Goal: Task Accomplishment & Management: Complete application form

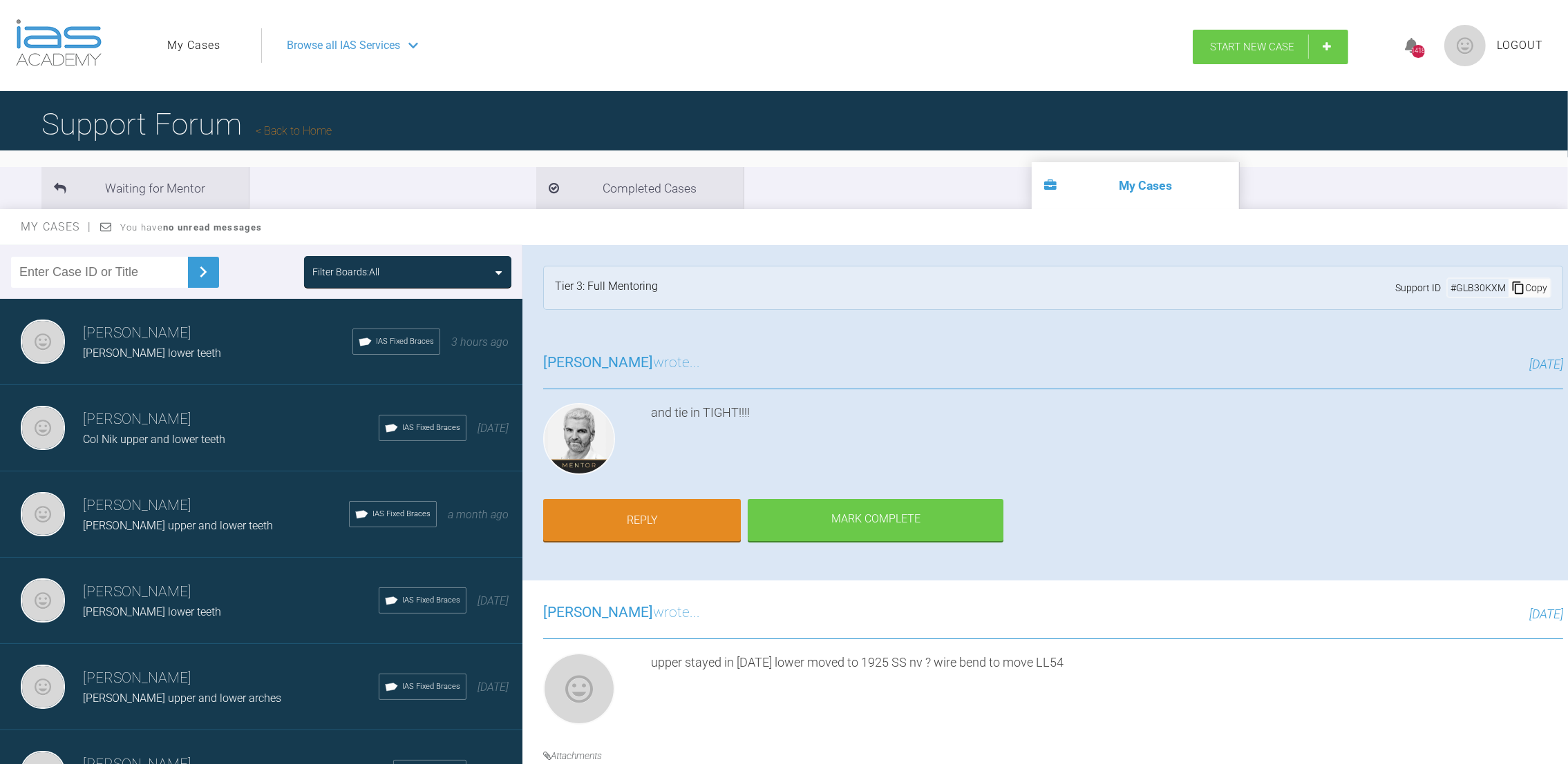
click at [1257, 38] on link "Start New Case" at bounding box center [1270, 46] width 156 height 34
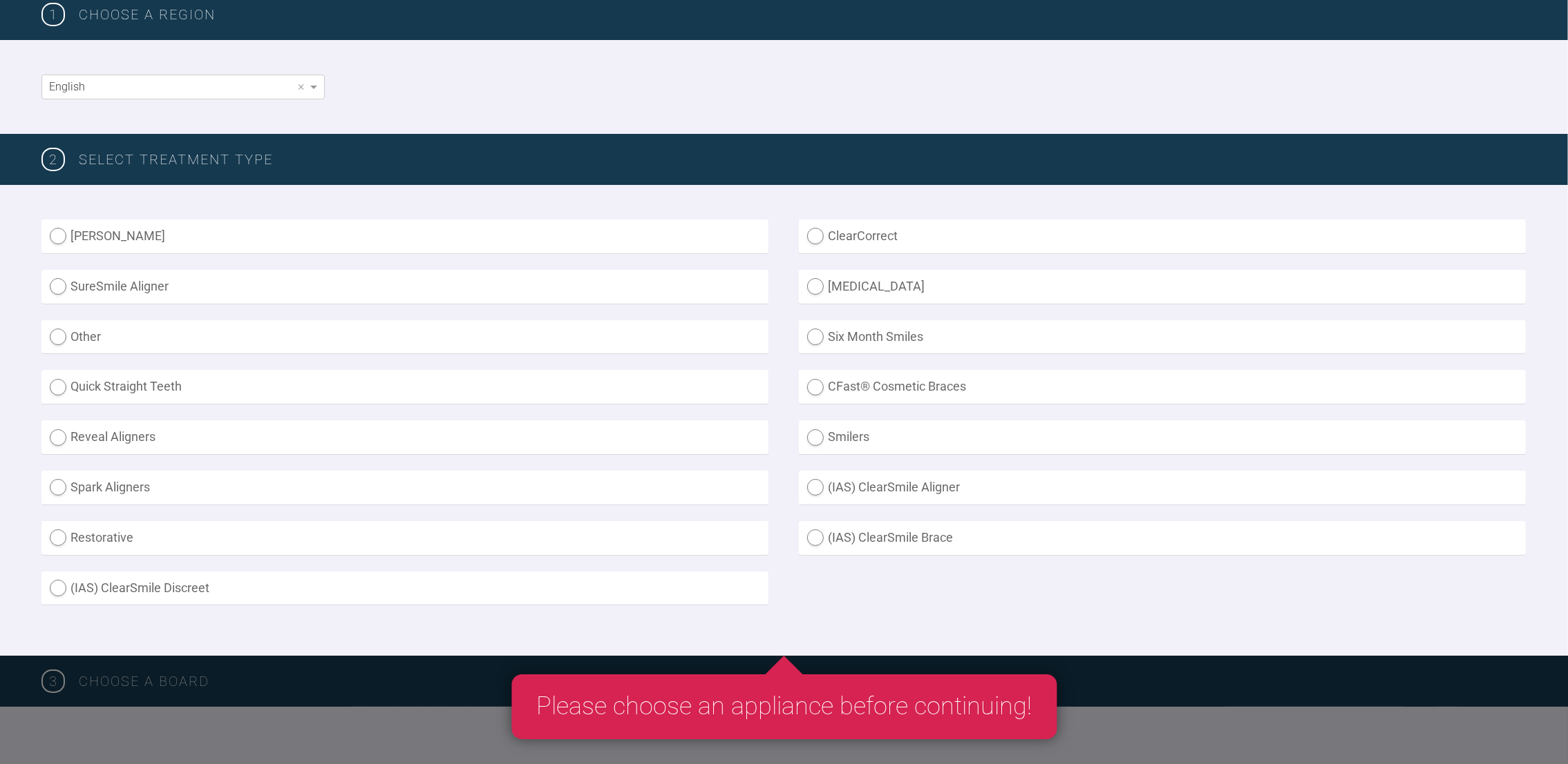
scroll to position [216, 0]
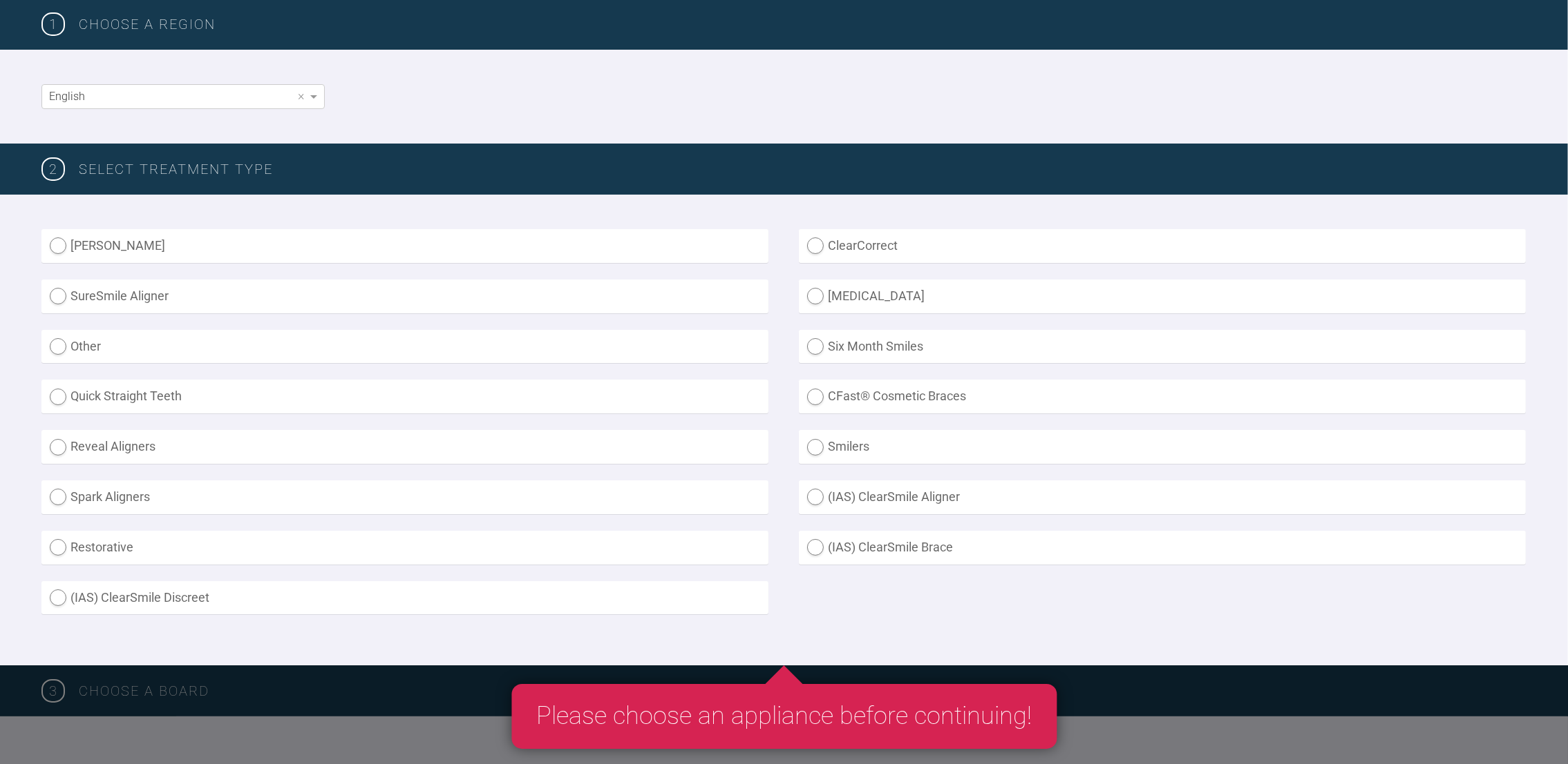
click at [815, 551] on label "(IAS) ClearSmile Brace" at bounding box center [1162, 548] width 727 height 34
radio Brace "true"
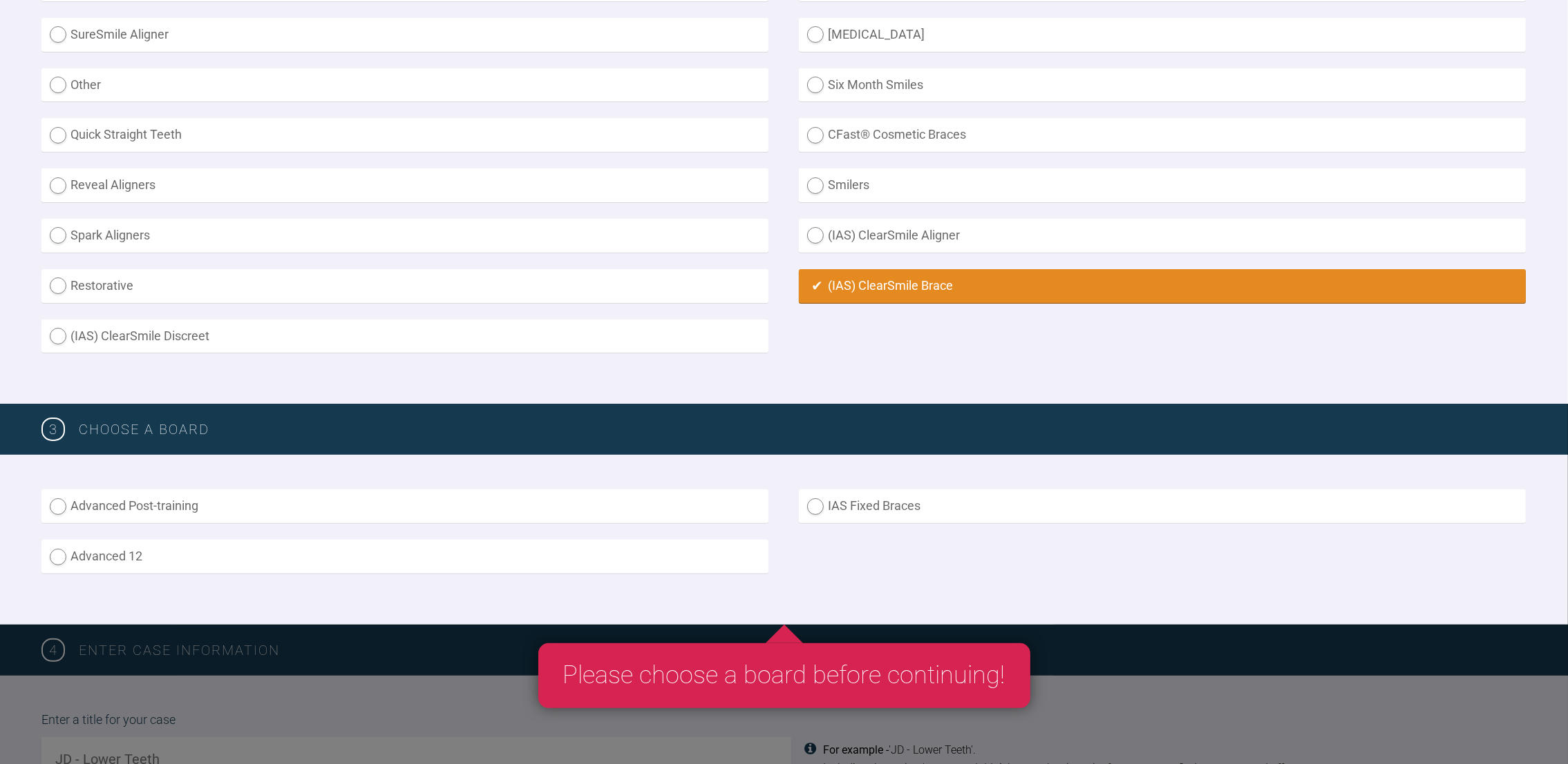
scroll to position [484, 0]
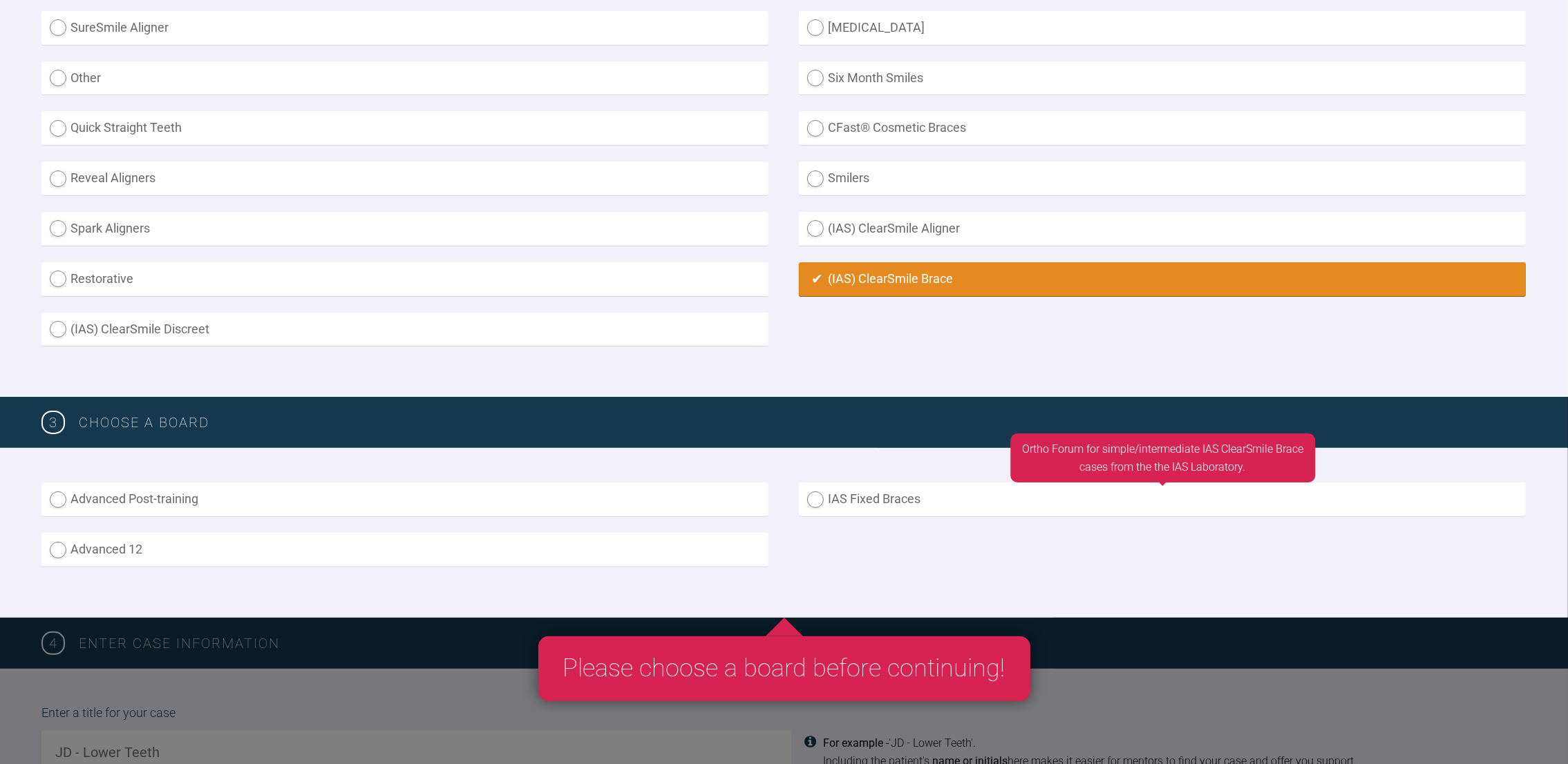
click at [822, 488] on label "IAS Fixed Braces" at bounding box center [1162, 500] width 727 height 34
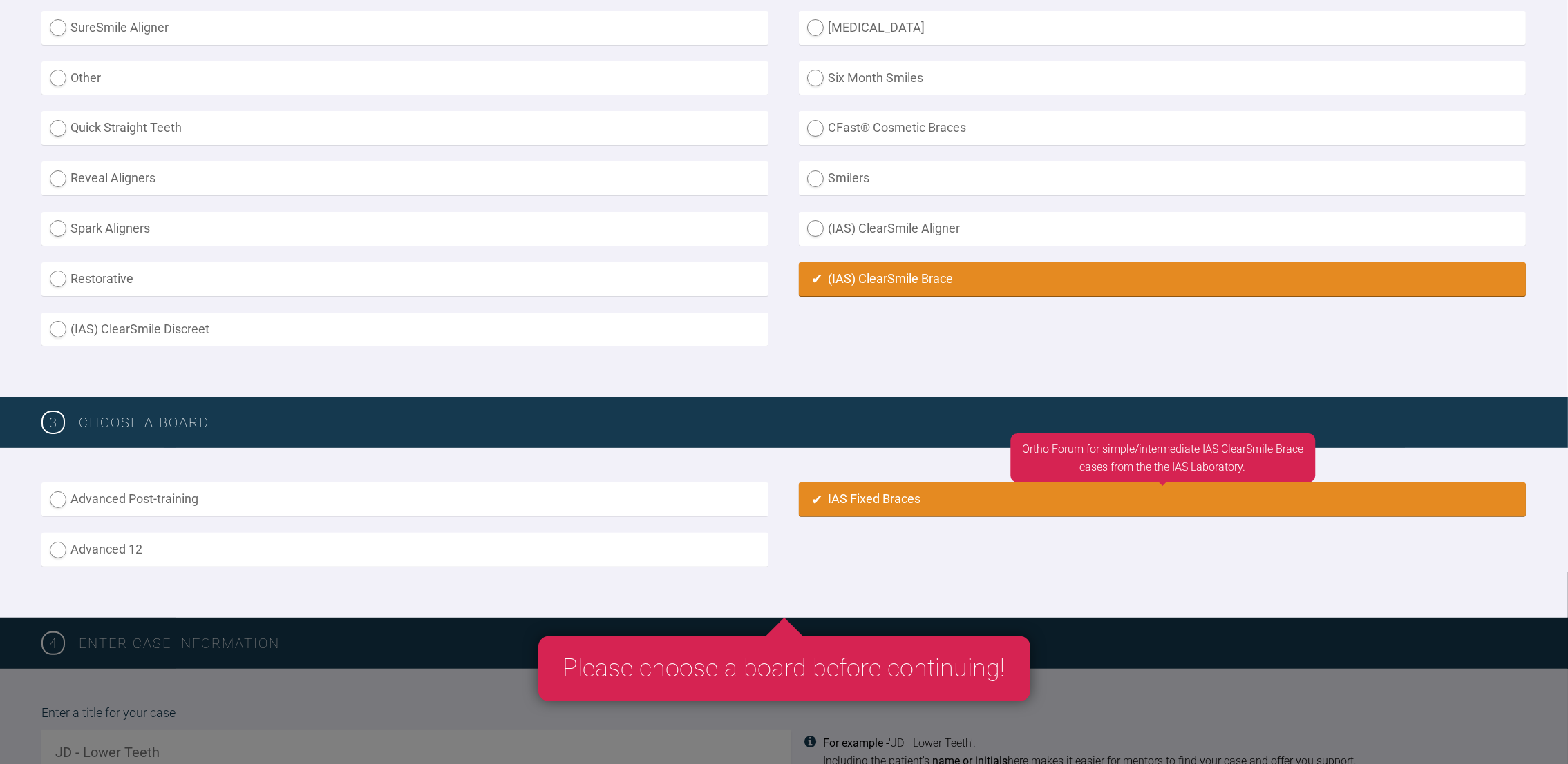
radio input "true"
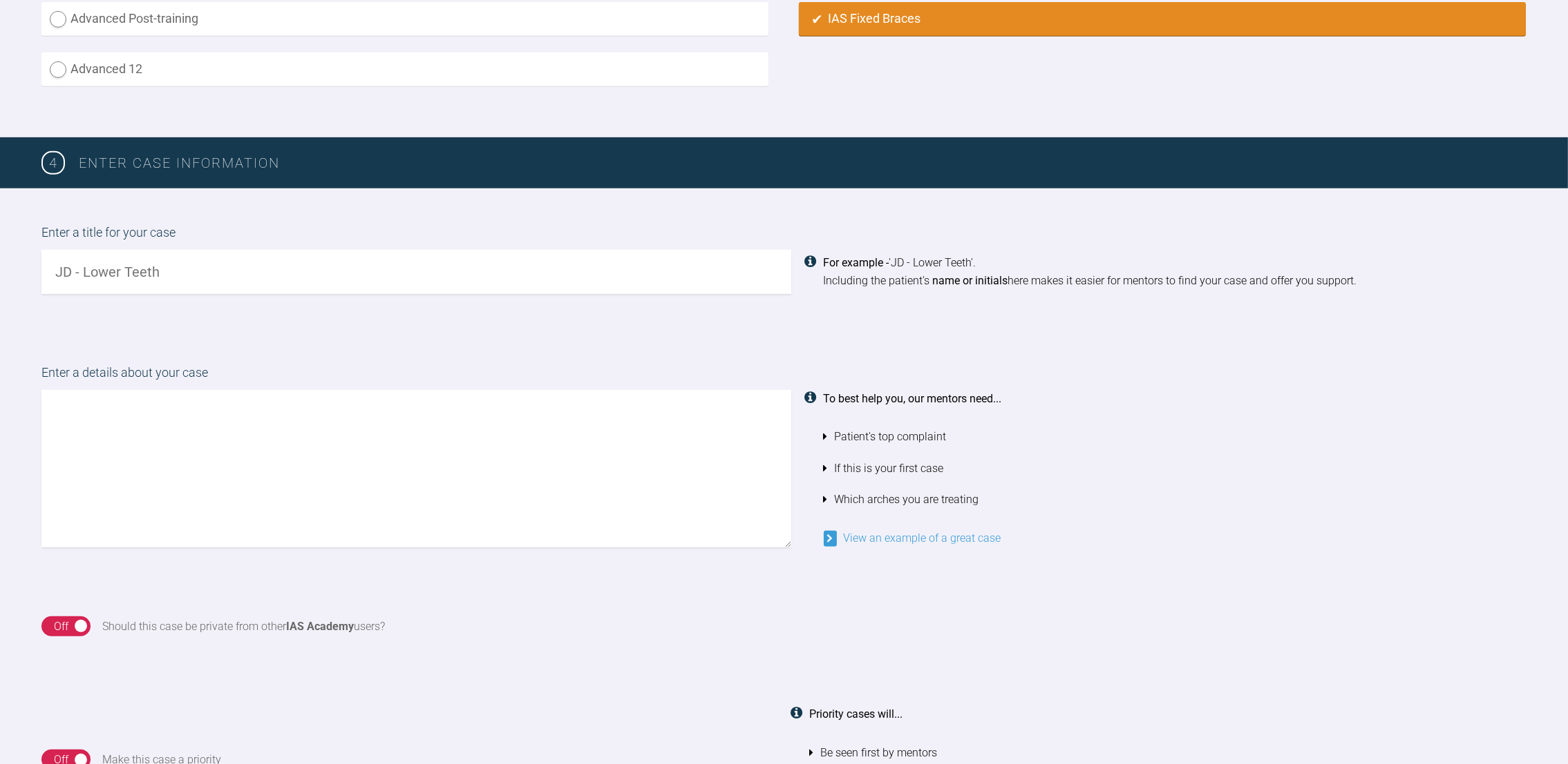
click at [126, 281] on input "text" at bounding box center [416, 272] width 750 height 44
type input "Aicha L upper and lower teeth"
click at [72, 402] on textarea at bounding box center [416, 468] width 750 height 157
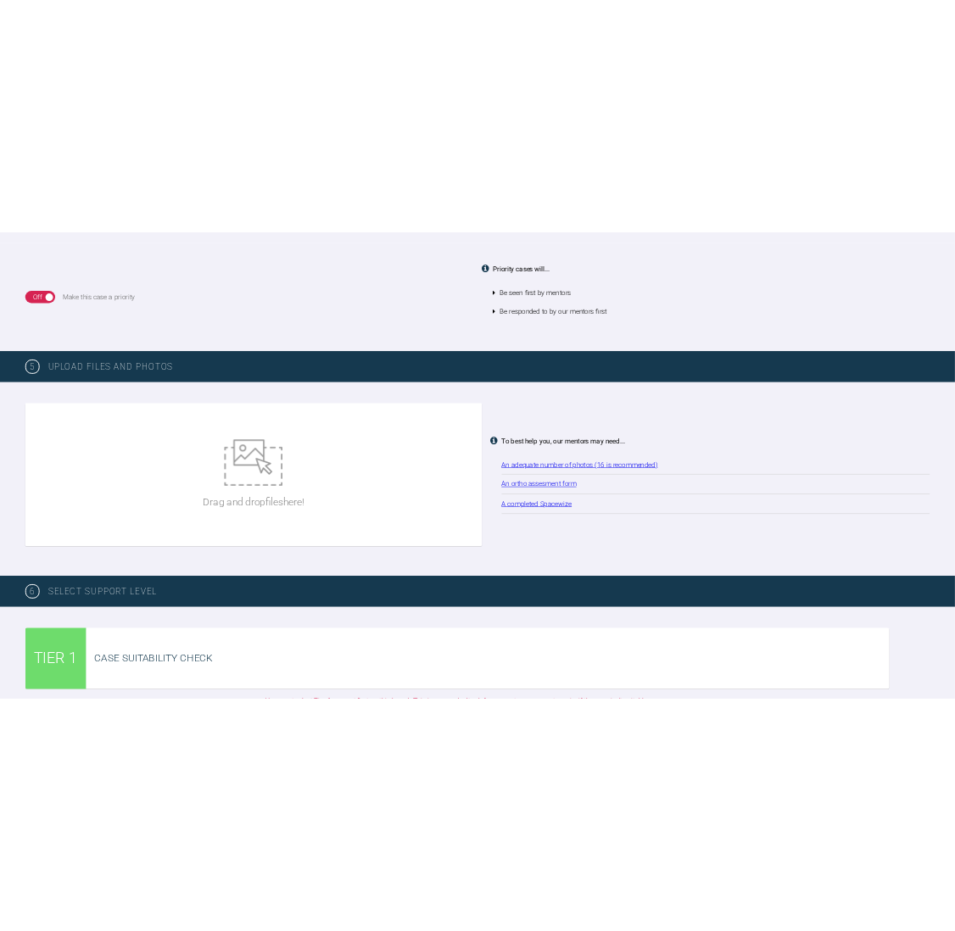
scroll to position [1990, 0]
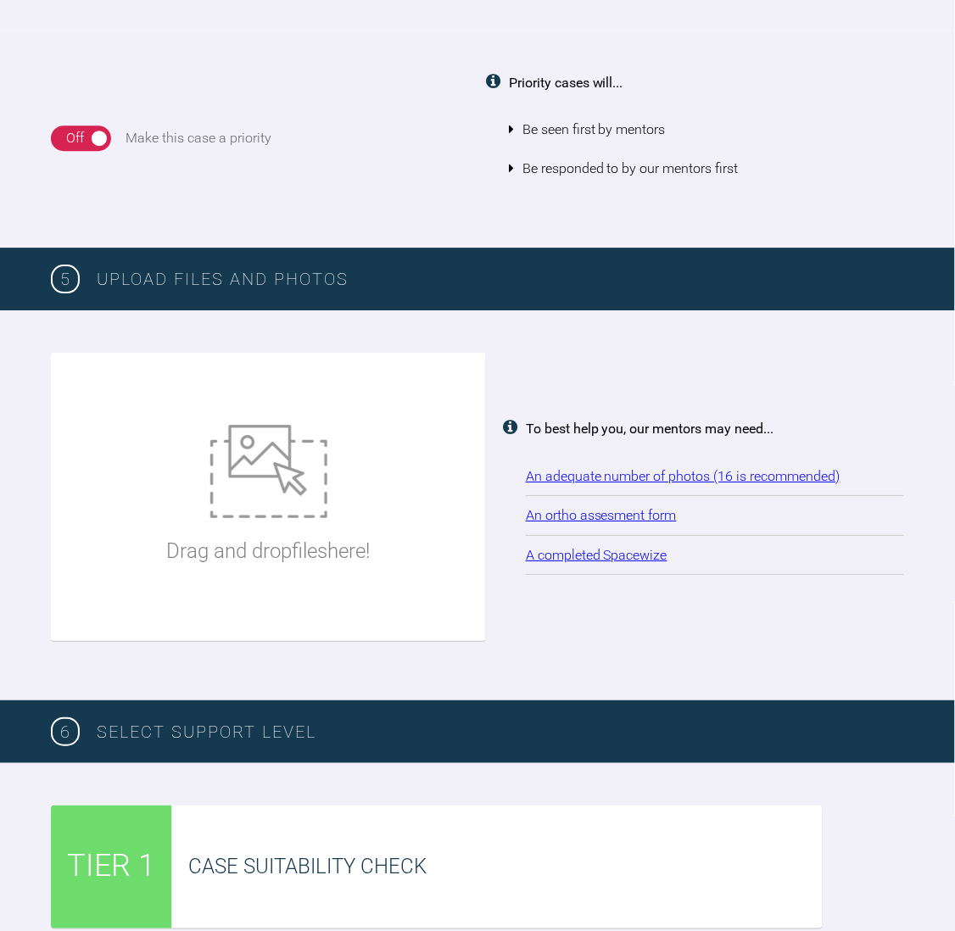
type textarea "Hi,. Please find attached ADP, radiographs, photos and plan. Thanks, [PERSON_NA…"
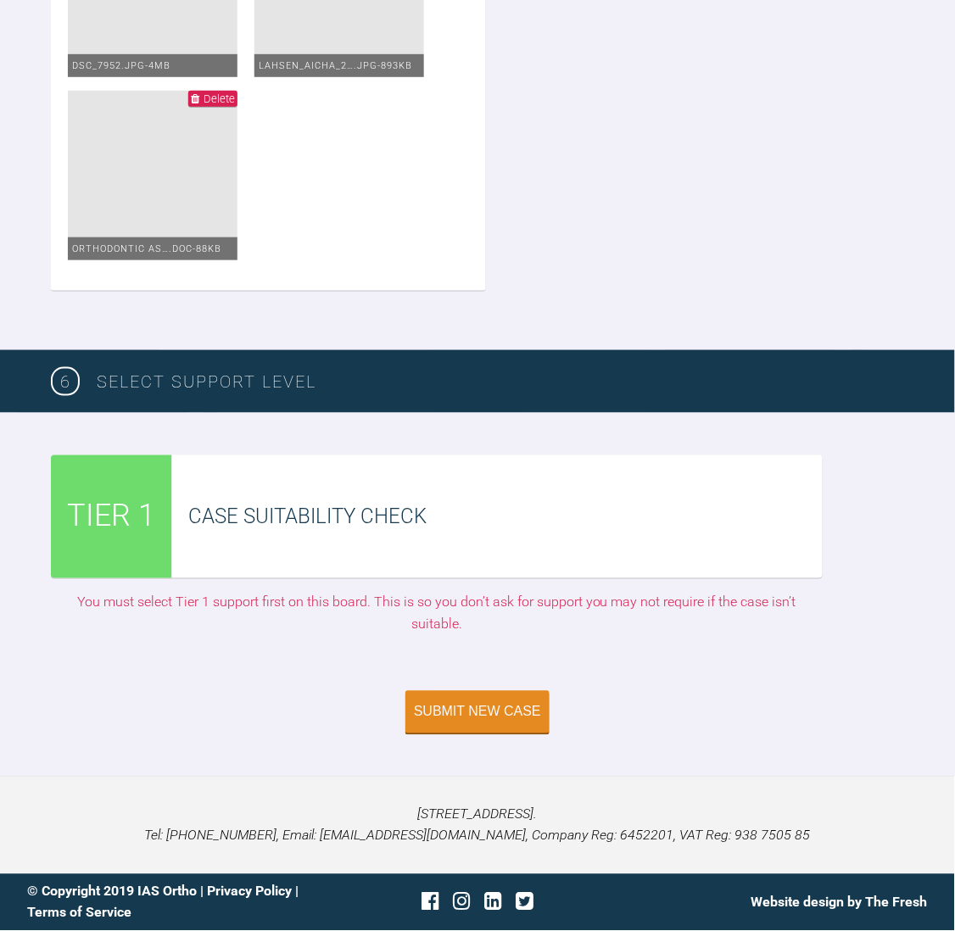
scroll to position [4626, 0]
click at [469, 704] on button "Submit New Case" at bounding box center [477, 714] width 144 height 42
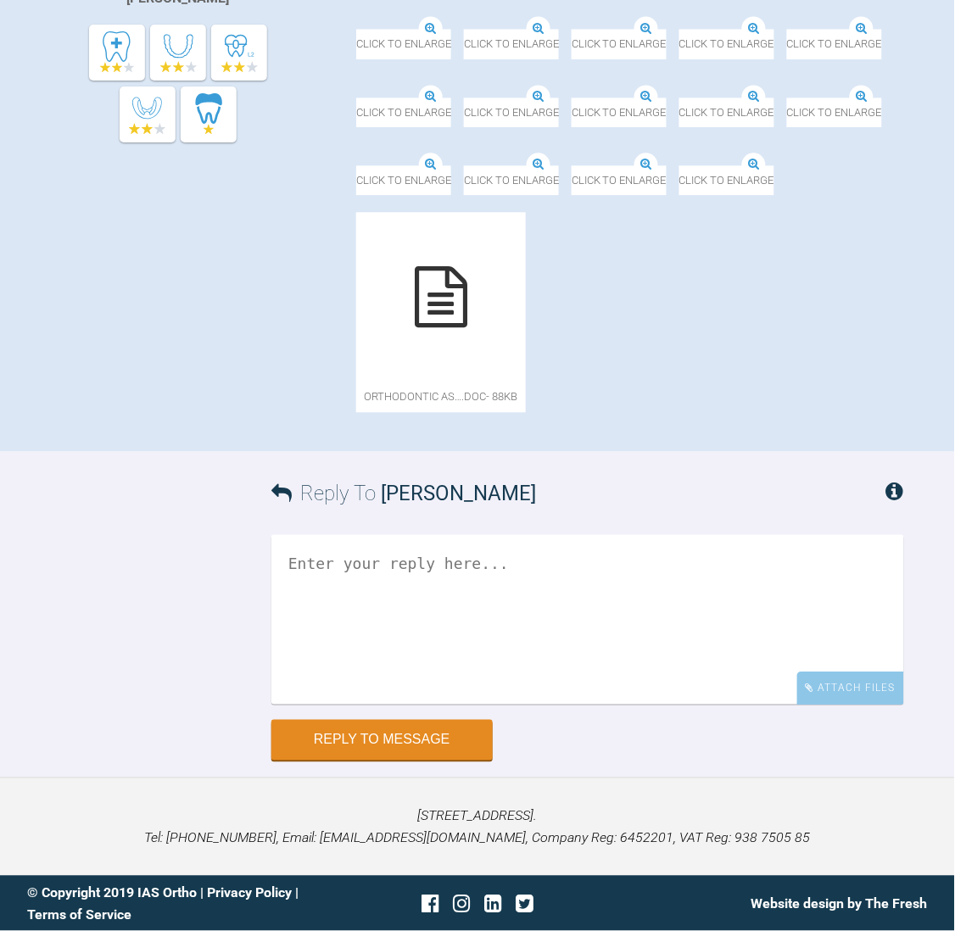
scroll to position [1040, 0]
